Goal: Information Seeking & Learning: Learn about a topic

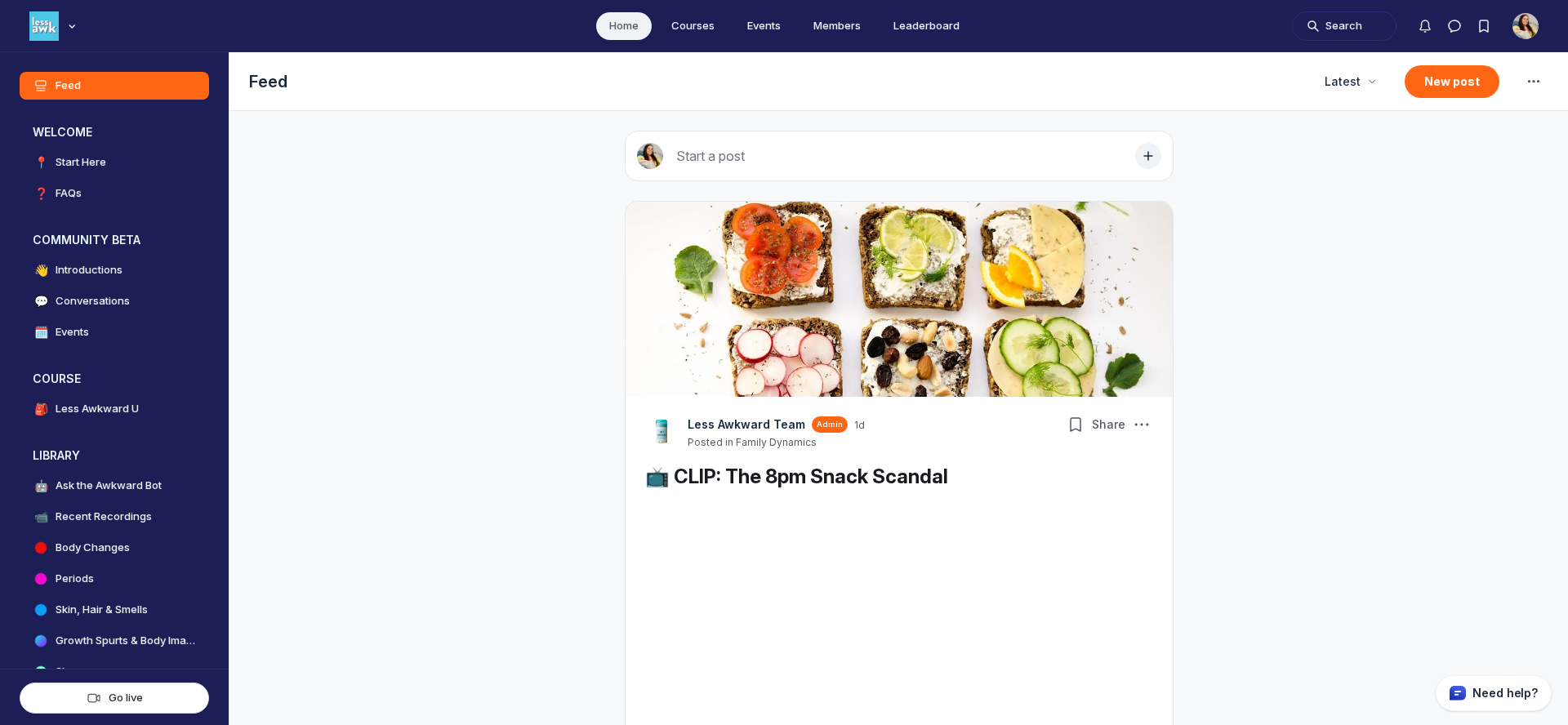
scroll to position [4836, 3127]
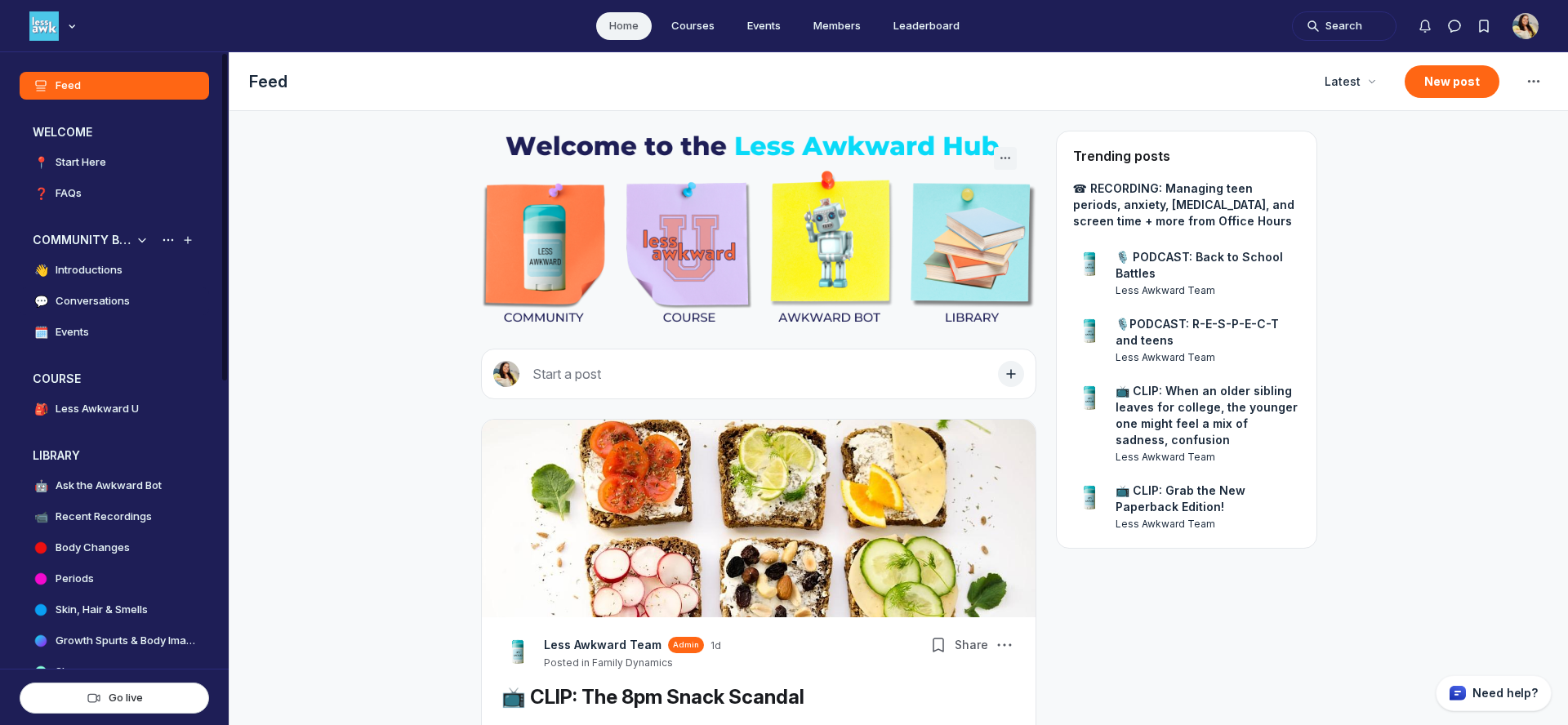
click at [96, 292] on link "💬 Conversations" at bounding box center [114, 302] width 189 height 28
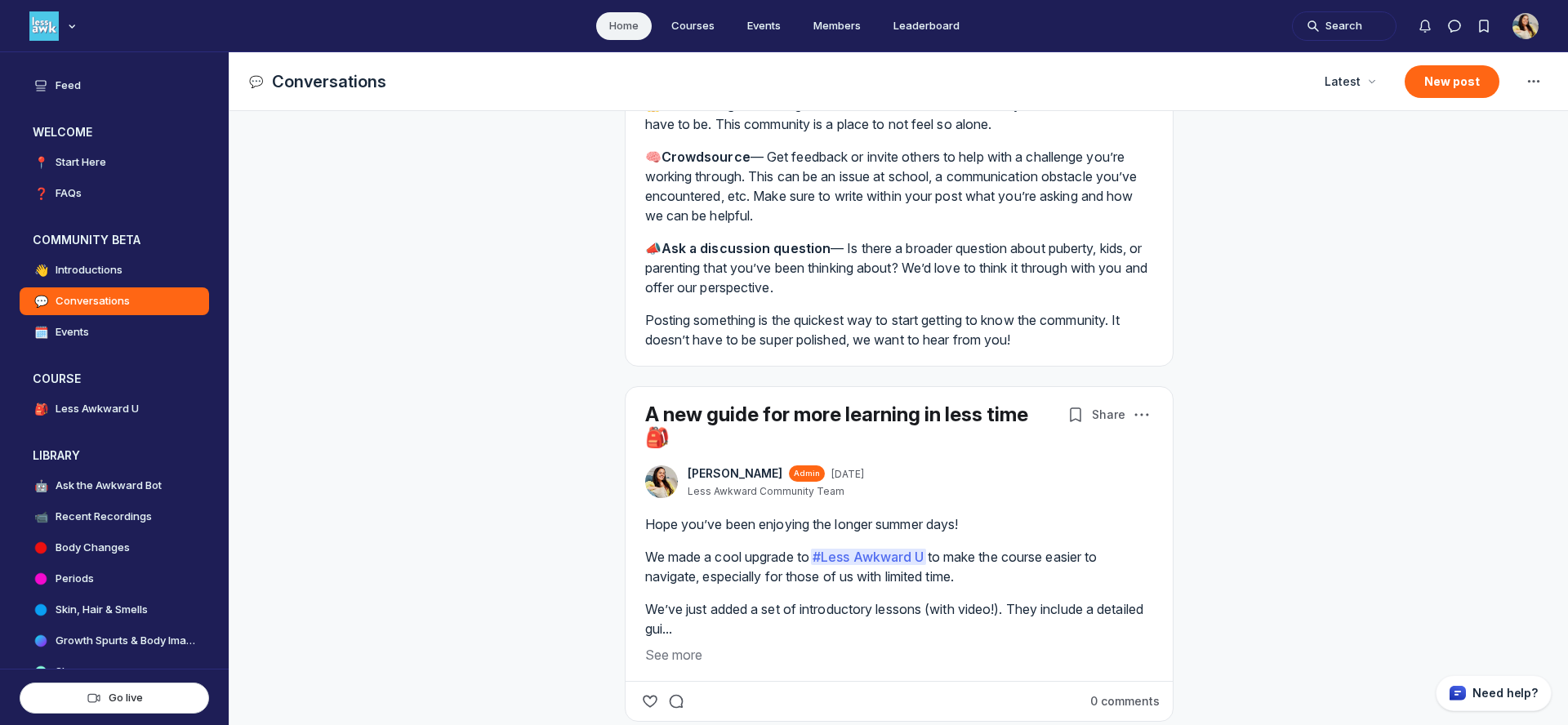
scroll to position [513, 0]
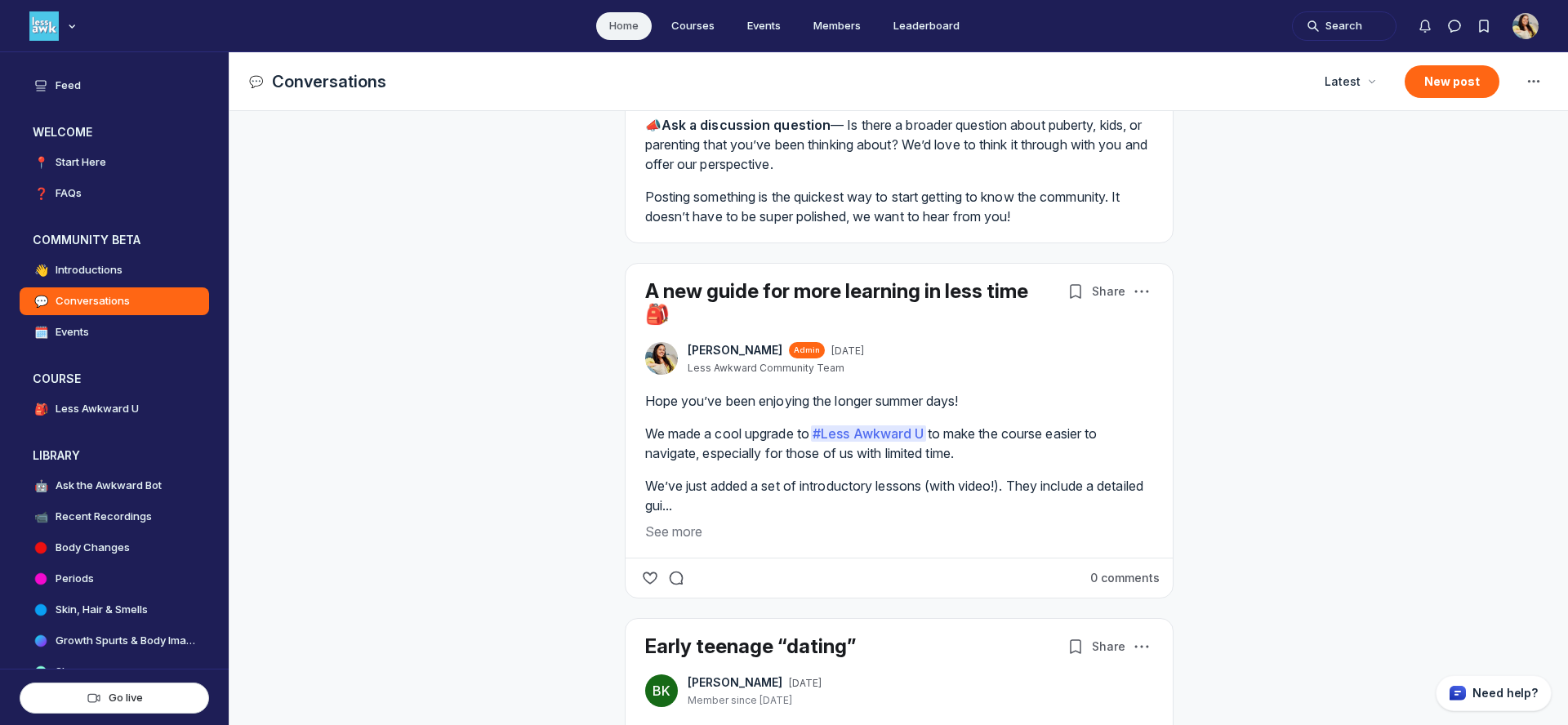
click at [777, 295] on link "A new guide for more learning in less time 🎒" at bounding box center [837, 302] width 383 height 46
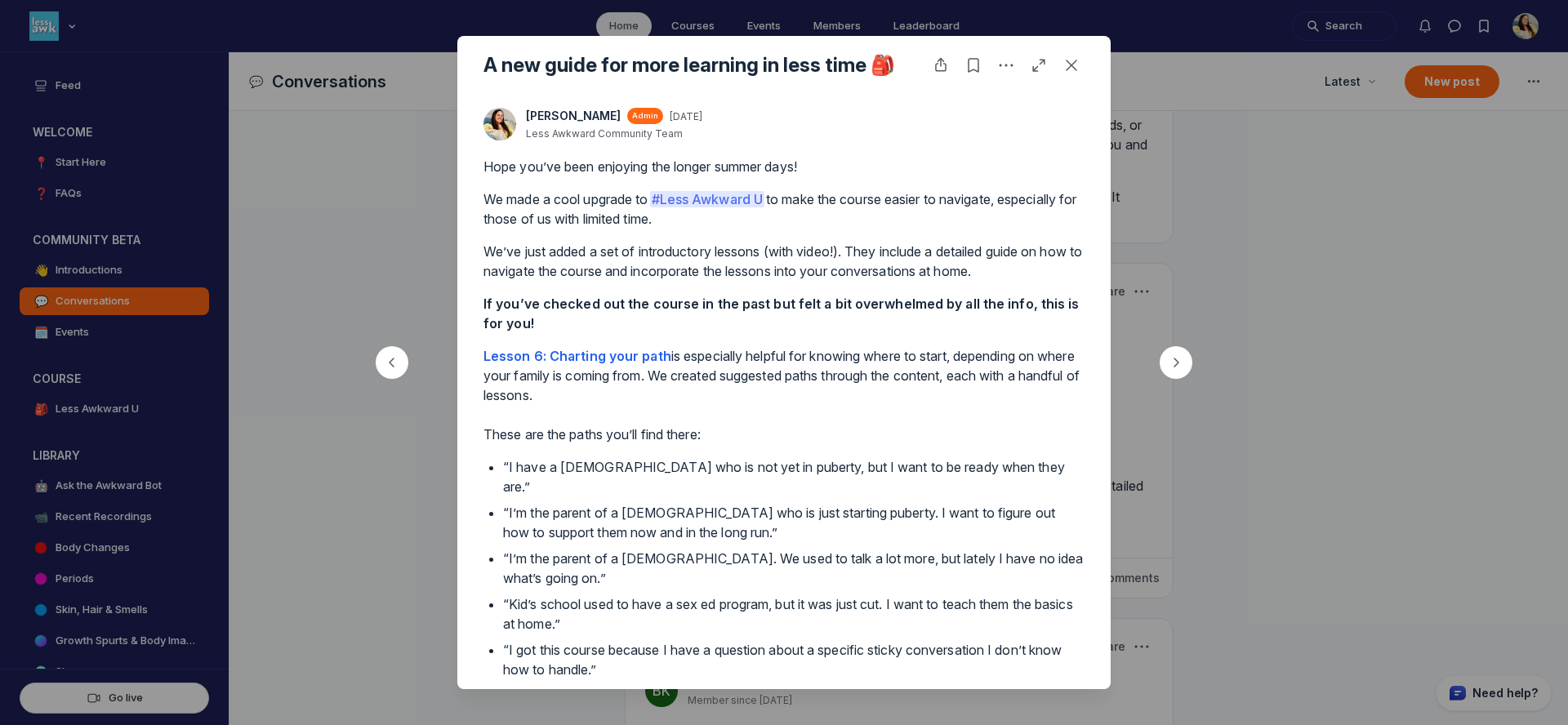
drag, startPoint x: 1037, startPoint y: 614, endPoint x: 467, endPoint y: 188, distance: 711.6
click at [467, 188] on div "TF [PERSON_NAME] Admin [DATE] Less Awkward Community Team Hope you’ve been enjo…" at bounding box center [783, 575] width 653 height 961
copy div "Lo ipsu d sita consect ad # Elit Seddoei T in utla etd magnaa enimad mi veniamq…"
click at [1227, 76] on div at bounding box center [784, 362] width 1568 height 725
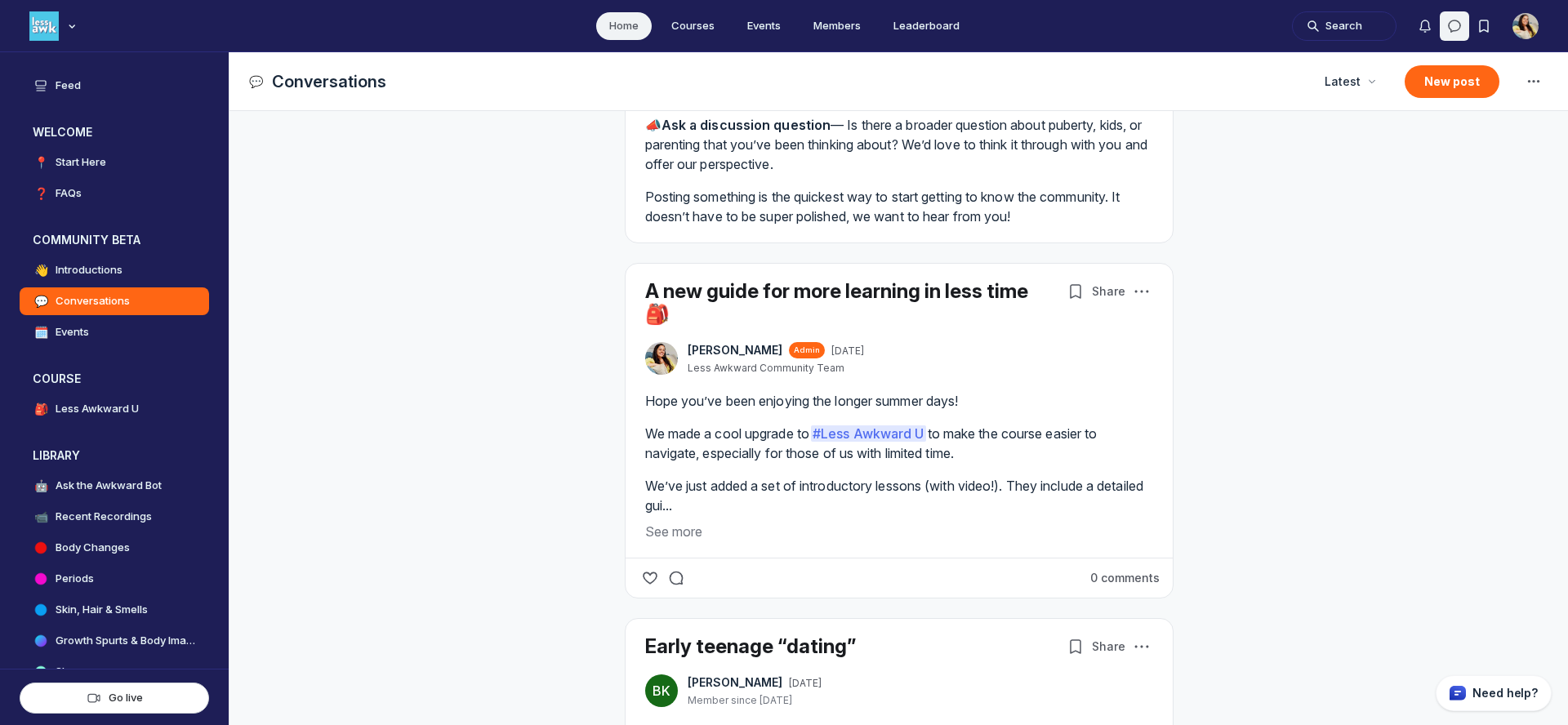
click at [1450, 23] on icon "Direct messages" at bounding box center [1454, 25] width 17 height 17
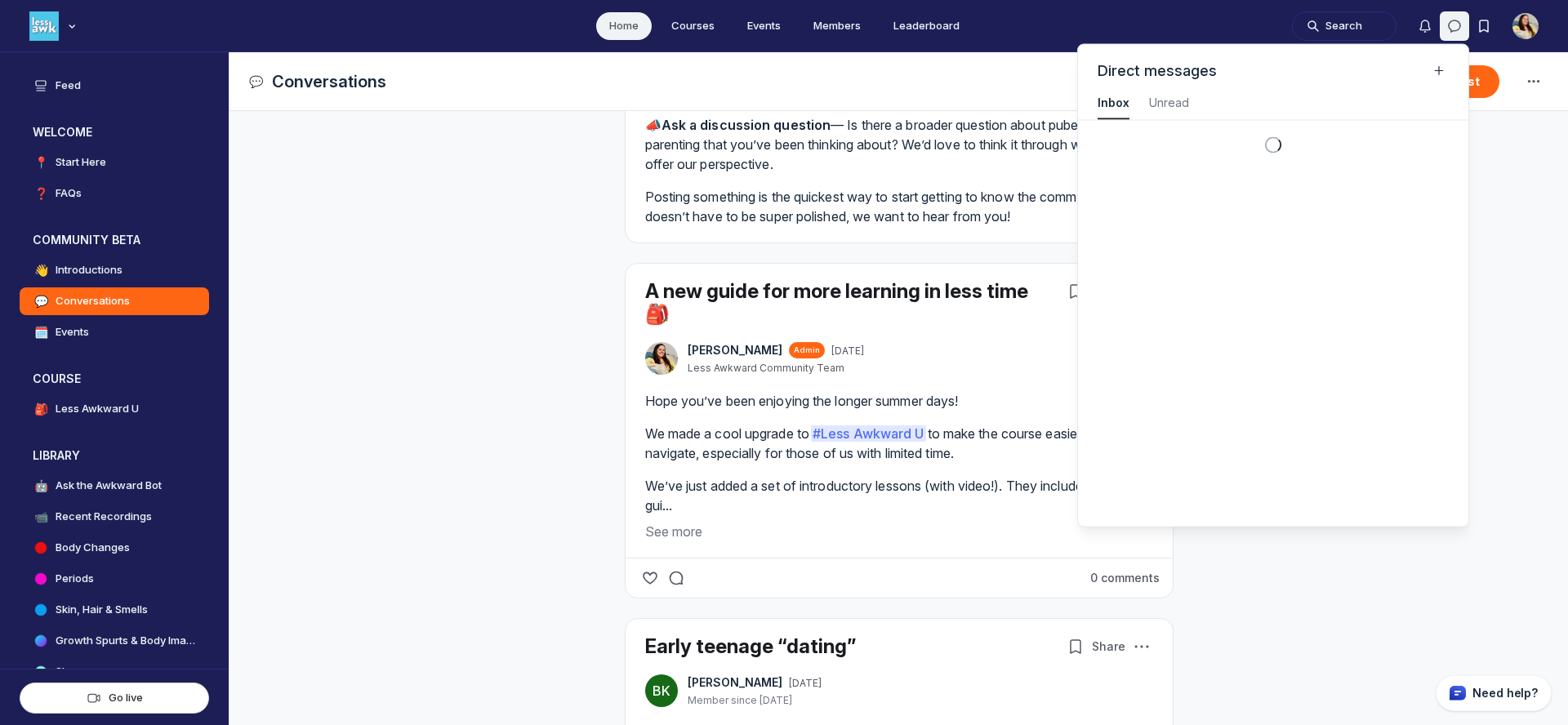
scroll to position [2210, 3679]
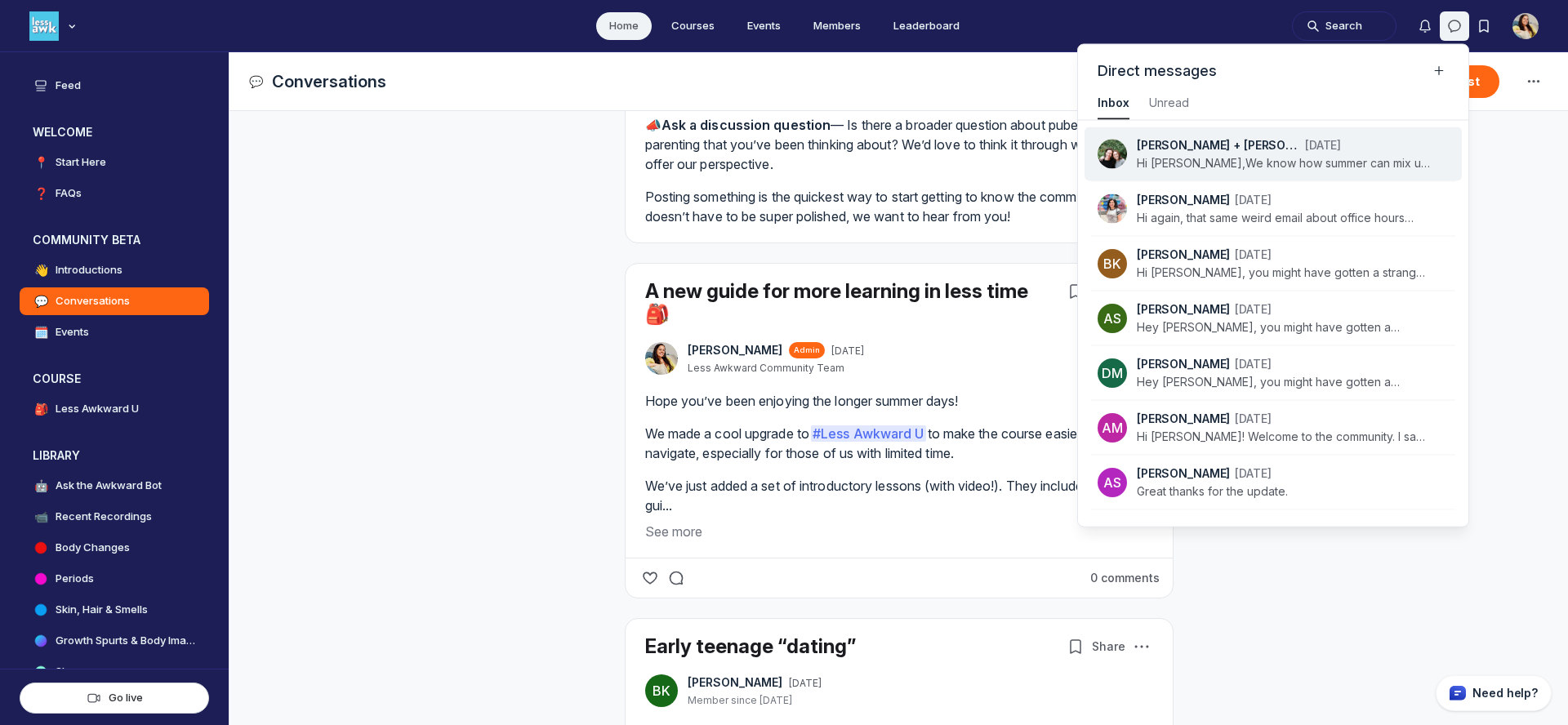
click at [1343, 160] on p "Hi [PERSON_NAME],We know how summer can mix up the usual routine. If there’s an…" at bounding box center [1283, 163] width 294 height 17
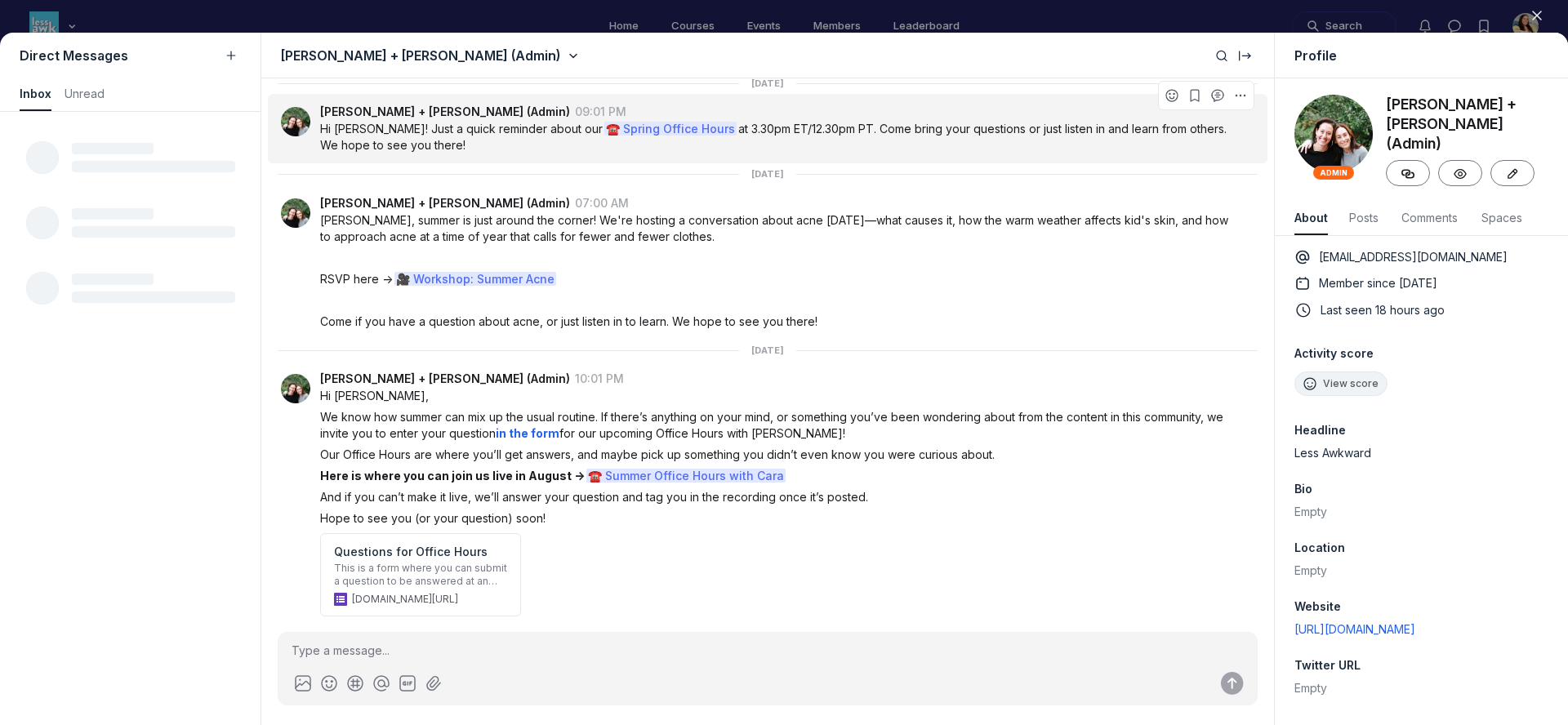
scroll to position [430, 0]
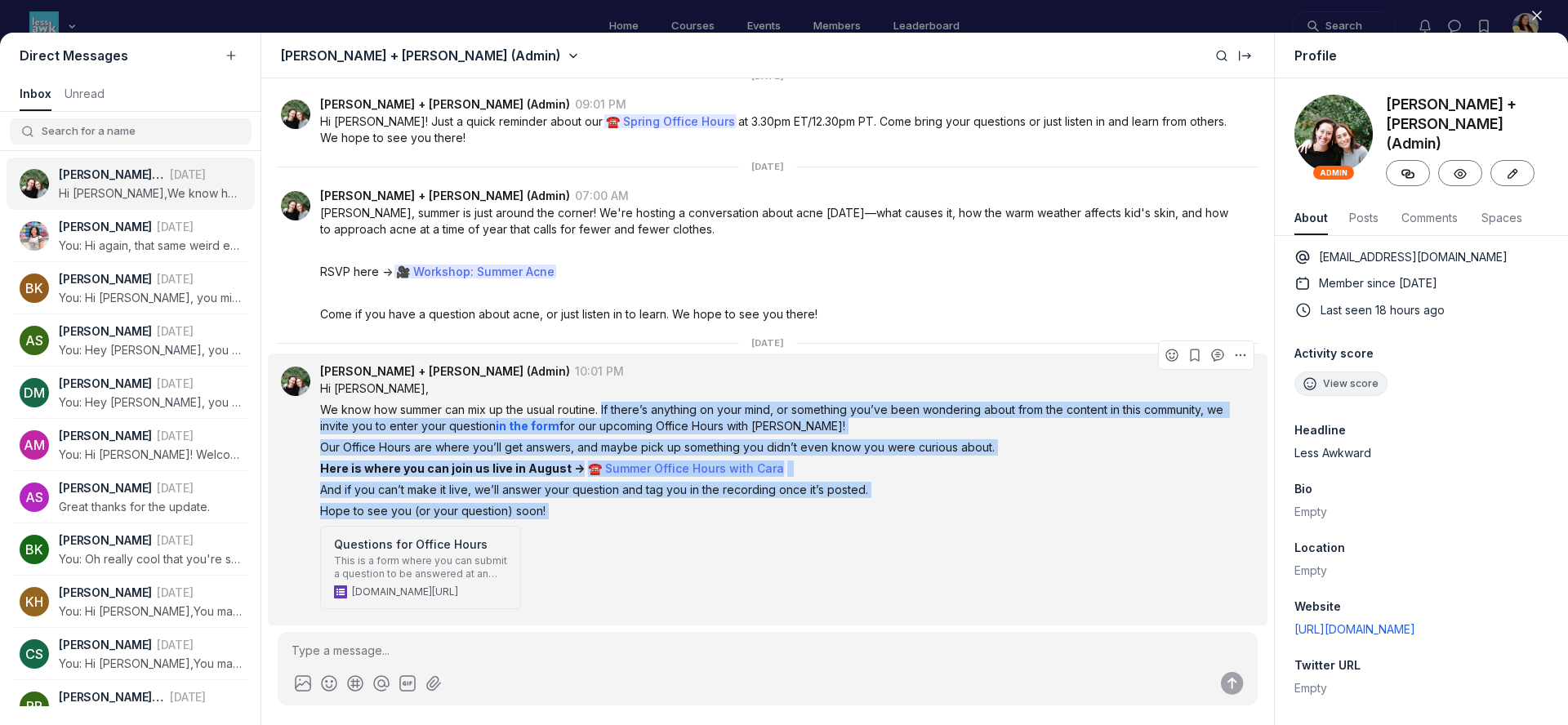
drag, startPoint x: 602, startPoint y: 412, endPoint x: 565, endPoint y: 528, distance: 121.8
click at [565, 528] on div "Hi [PERSON_NAME], We know how summer can mix up the usual routine. If there’s a…" at bounding box center [780, 498] width 921 height 235
copy div "If there’s anything on your mind, or something you’ve been wondering about from…"
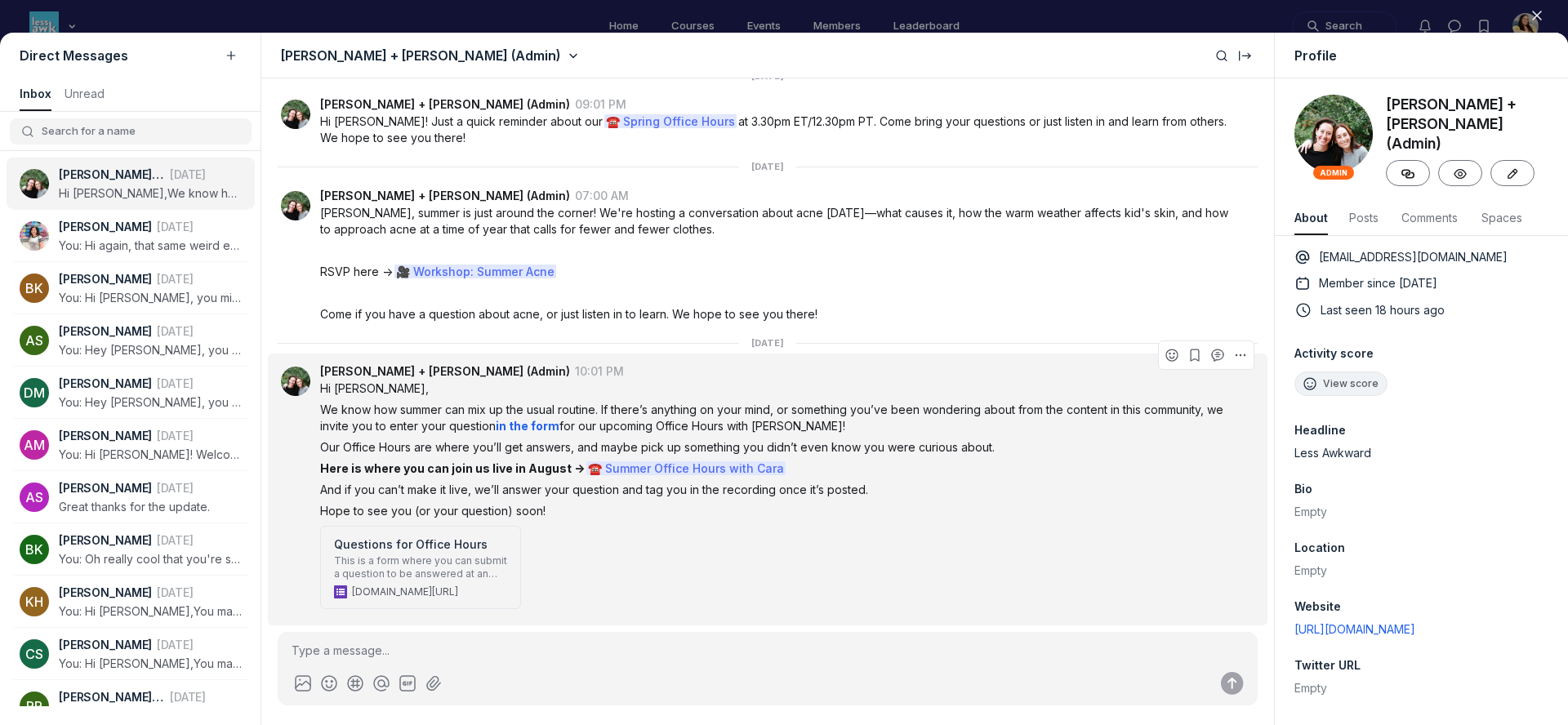
click at [532, 416] on p "We know how summer can mix up the usual routine. If there’s anything on your mi…" at bounding box center [780, 417] width 921 height 32
click at [531, 421] on strong "in the form" at bounding box center [527, 426] width 64 height 14
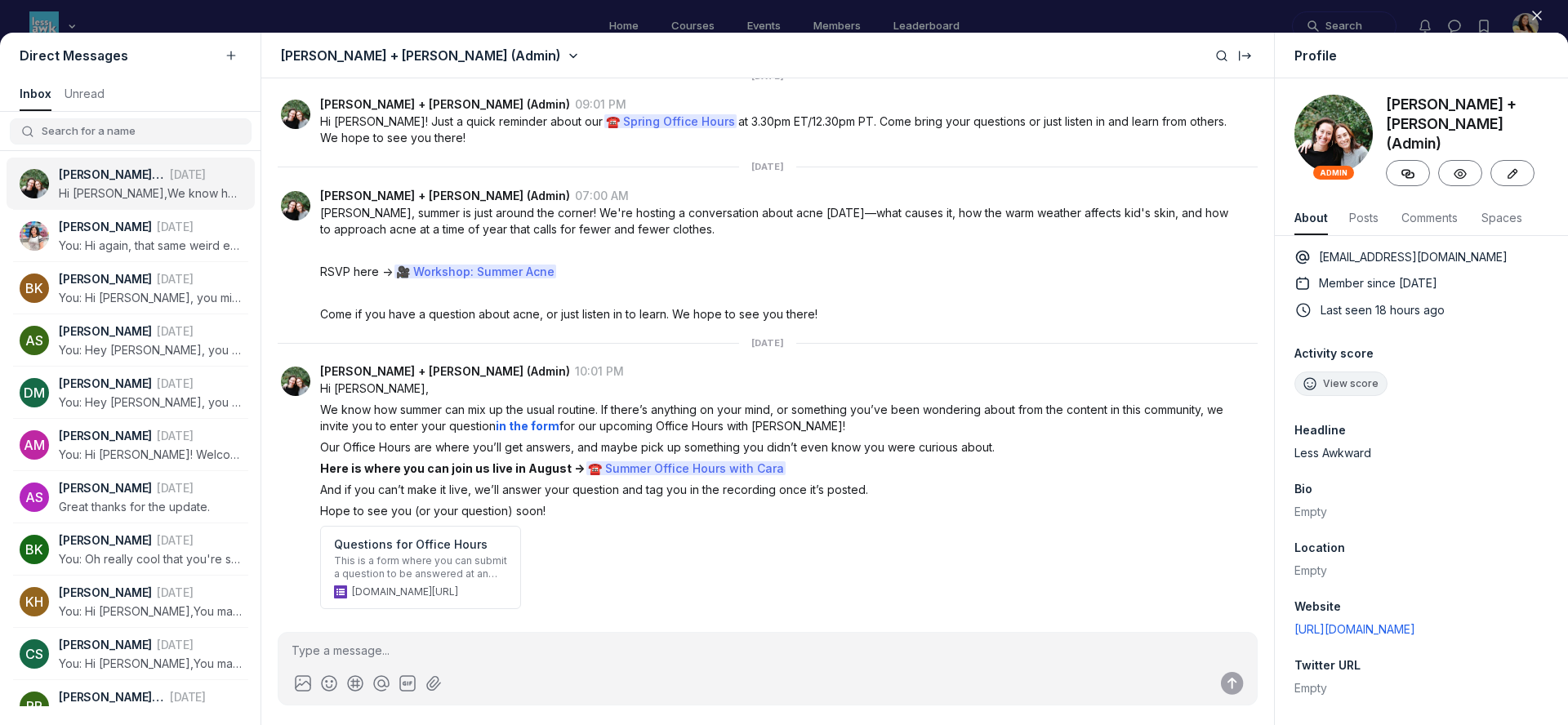
click at [731, 18] on div at bounding box center [784, 362] width 1568 height 725
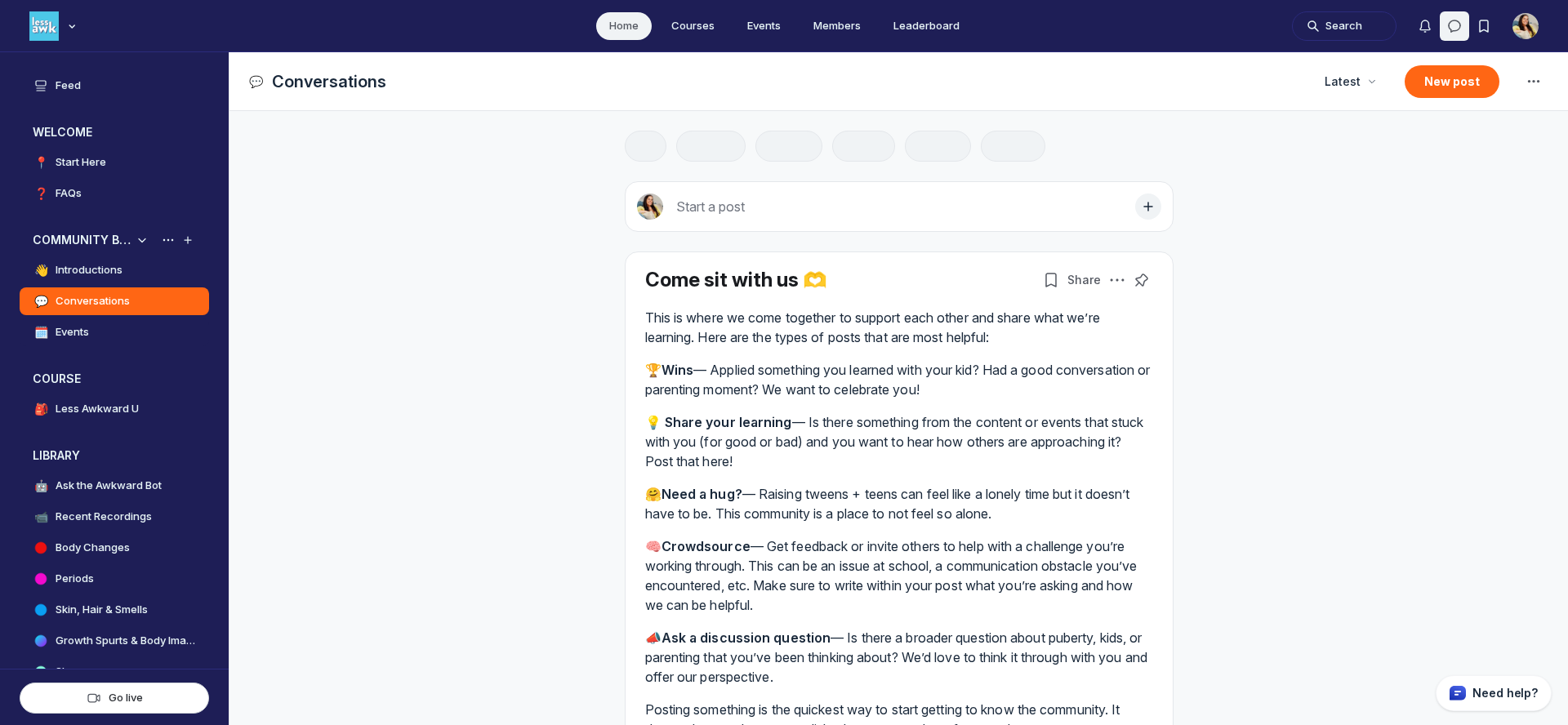
scroll to position [4836, 3127]
click at [142, 333] on link "🗓️ Events" at bounding box center [114, 332] width 189 height 28
